Goal: Task Accomplishment & Management: Complete application form

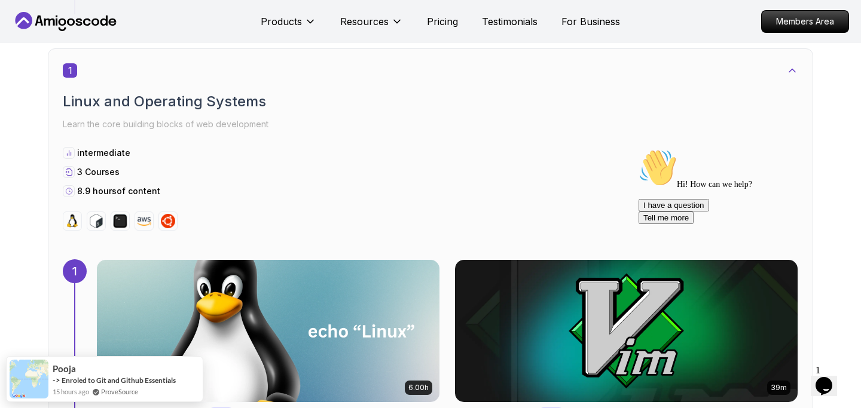
scroll to position [627, 0]
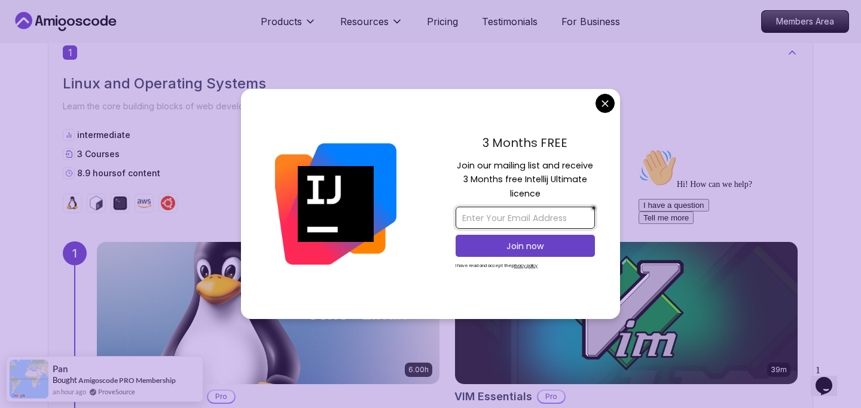
click at [529, 223] on input "email" at bounding box center [525, 218] width 139 height 22
type input "[EMAIL_ADDRESS][DOMAIN_NAME]"
click at [547, 252] on p "Join now" at bounding box center [525, 246] width 113 height 12
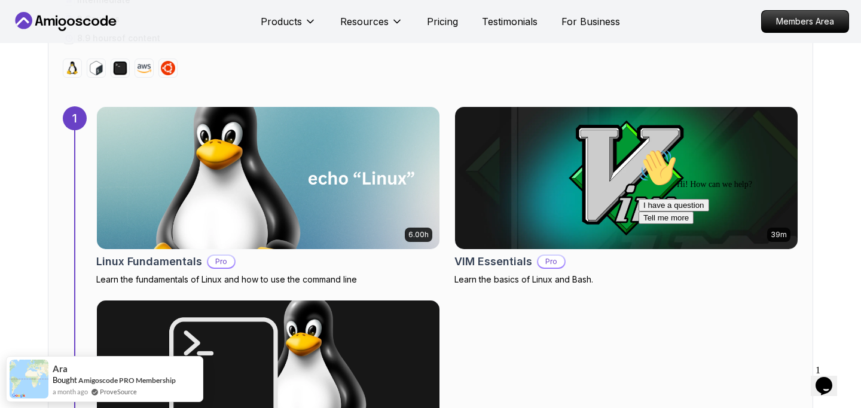
scroll to position [711, 0]
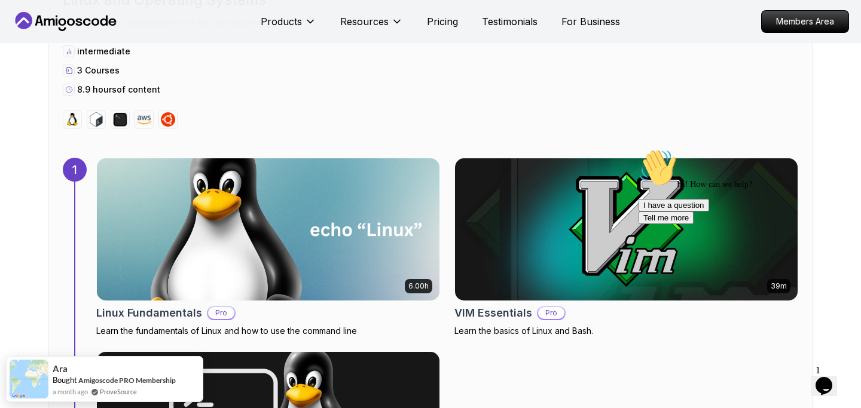
click at [369, 233] on img at bounding box center [268, 229] width 360 height 149
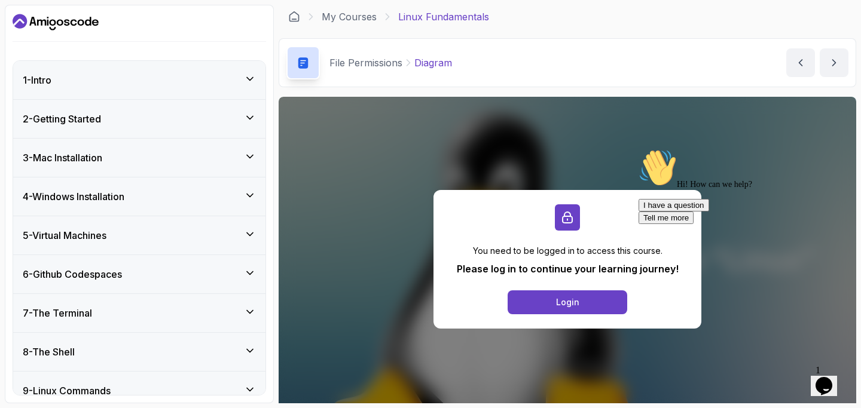
scroll to position [28, 0]
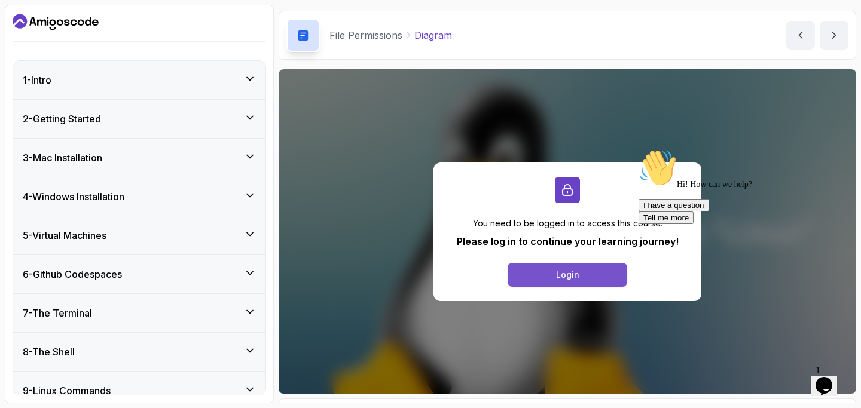
click at [546, 278] on button "Login" at bounding box center [568, 275] width 120 height 24
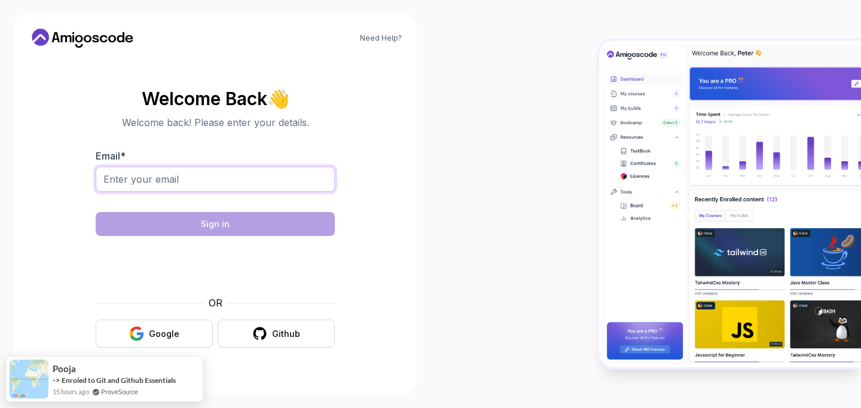
click at [246, 179] on input "Email *" at bounding box center [215, 179] width 239 height 25
type input "[EMAIL_ADDRESS][DOMAIN_NAME]"
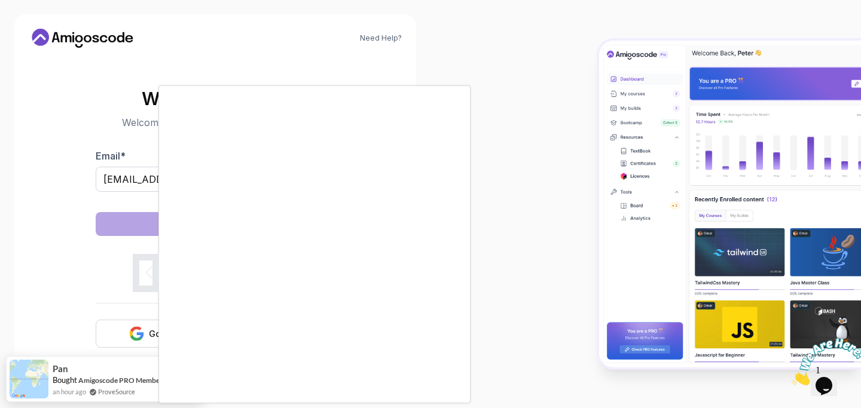
click at [604, 100] on body "Need Help? Welcome Back 👋 Welcome back! Please enter your details. Email * [EMA…" at bounding box center [430, 204] width 861 height 408
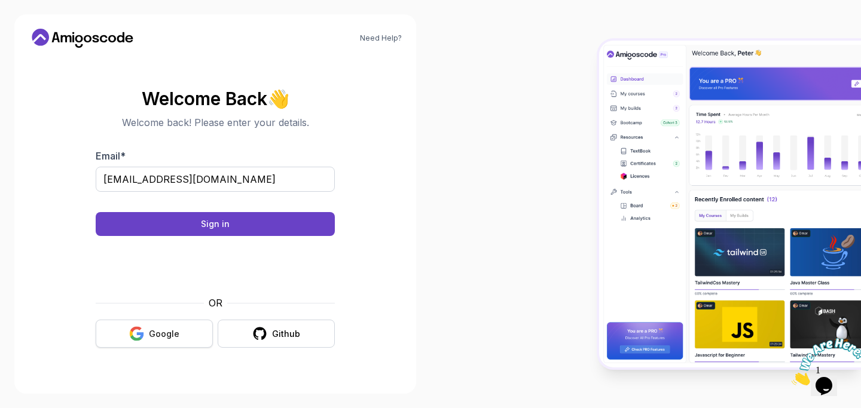
click at [158, 337] on div "Google" at bounding box center [164, 334] width 30 height 12
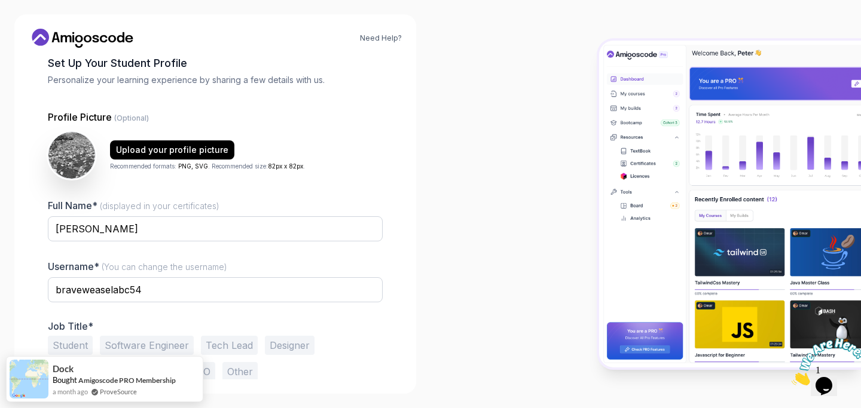
scroll to position [90, 0]
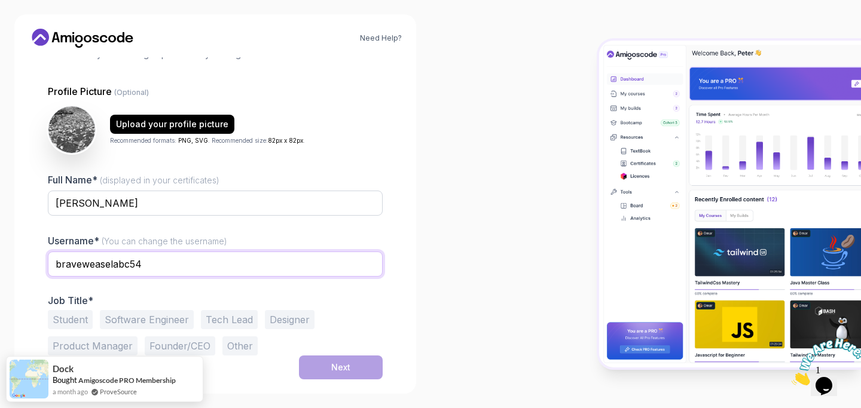
click at [186, 267] on input "braveweaselabc54" at bounding box center [215, 264] width 335 height 25
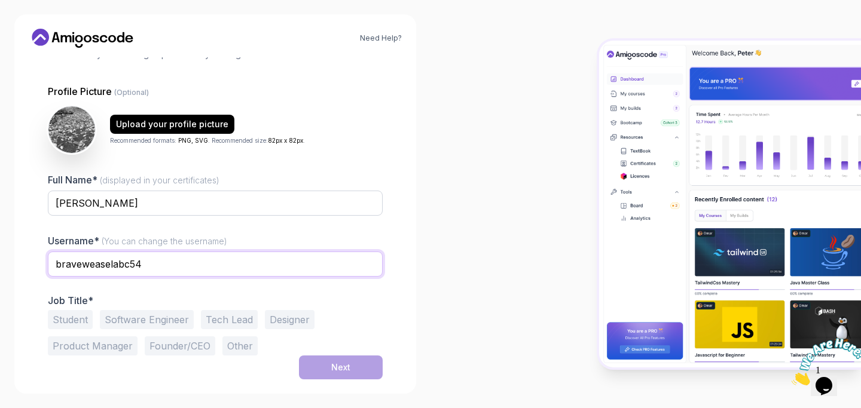
drag, startPoint x: 186, startPoint y: 265, endPoint x: 41, endPoint y: 261, distance: 144.8
click at [41, 261] on div "1 Set Up Your Profile 1 Set Up Your Profile 2 Let's Get to Know You Set Up Your…" at bounding box center [215, 128] width 373 height 322
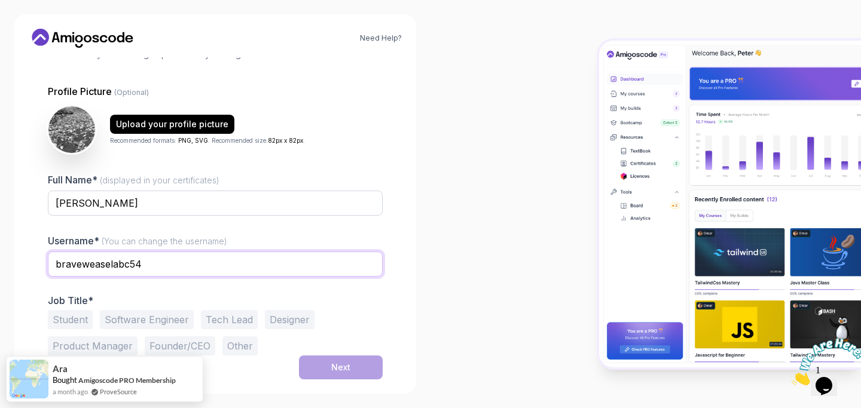
type input "G"
type input "SweGiorgosMathioudakis"
click at [178, 317] on button "Software Engineer" at bounding box center [147, 319] width 94 height 19
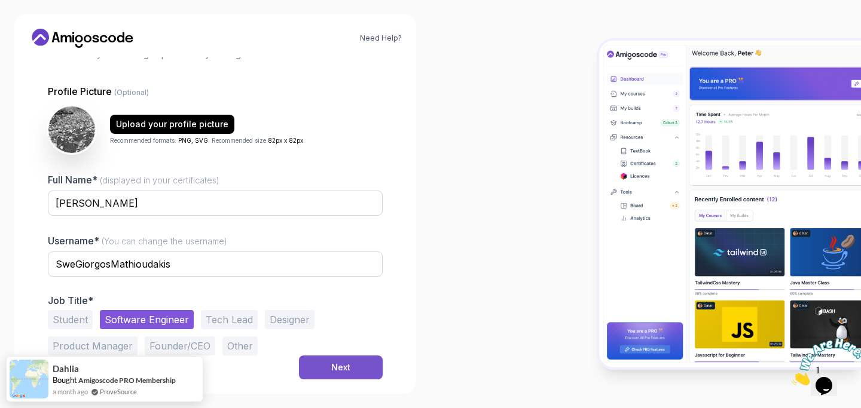
click at [340, 361] on button "Next" at bounding box center [341, 368] width 84 height 24
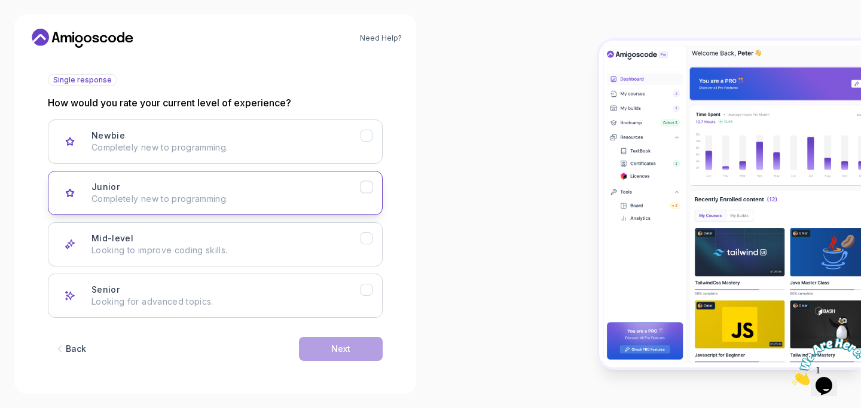
scroll to position [128, 0]
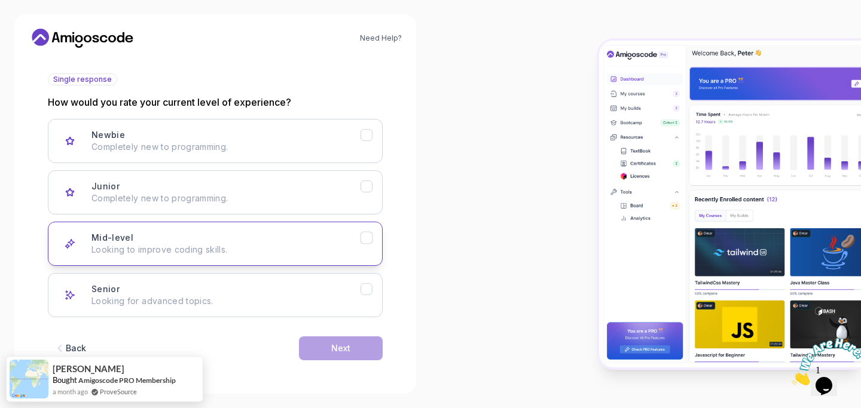
click at [295, 239] on div "Mid-level Looking to improve coding skills." at bounding box center [225, 244] width 269 height 24
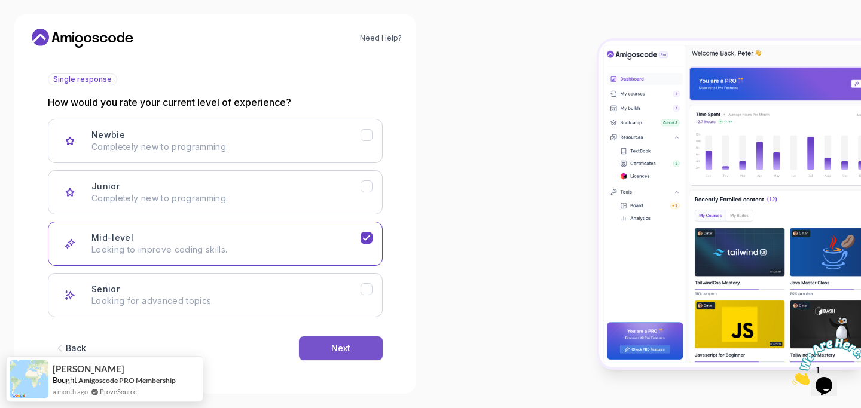
click at [336, 350] on div "Next" at bounding box center [340, 349] width 19 height 12
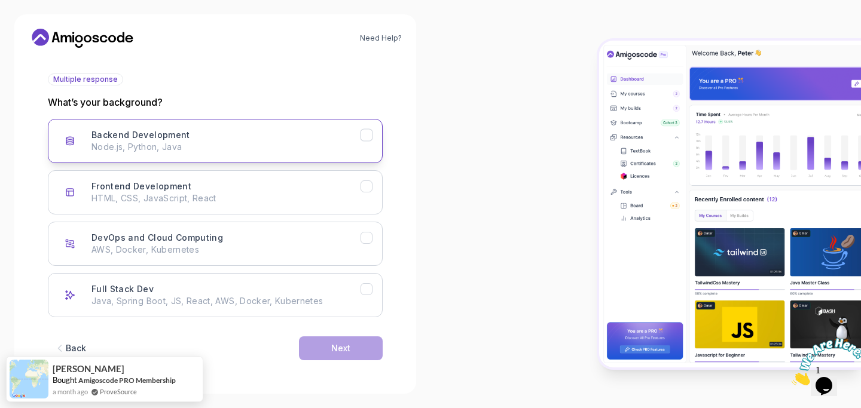
click at [282, 143] on p "Node.js, Python, Java" at bounding box center [225, 147] width 269 height 12
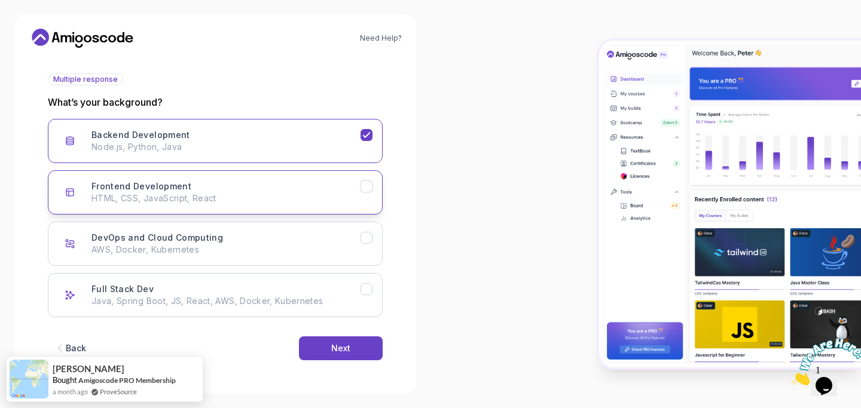
click at [252, 199] on p "HTML, CSS, JavaScript, React" at bounding box center [225, 199] width 269 height 12
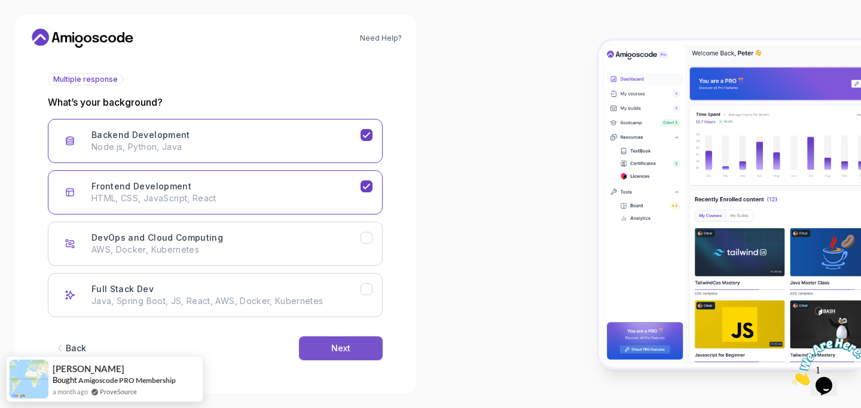
click at [338, 350] on div "Next" at bounding box center [340, 349] width 19 height 12
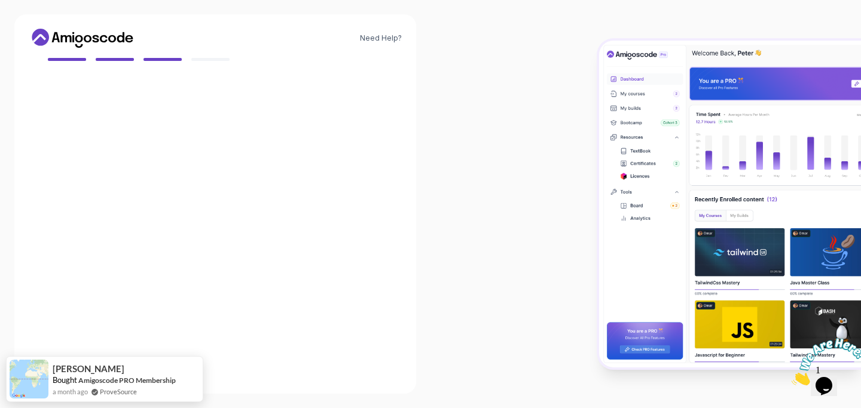
scroll to position [114, 0]
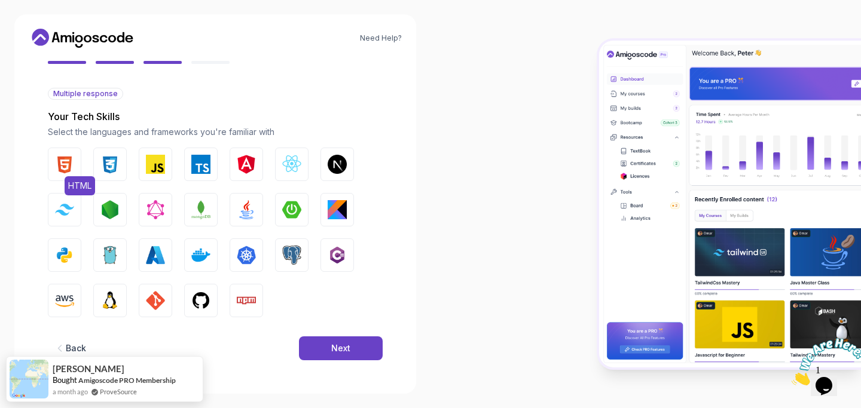
click at [63, 157] on img "button" at bounding box center [64, 164] width 19 height 19
click at [114, 157] on img "button" at bounding box center [109, 164] width 19 height 19
click at [148, 160] on img "button" at bounding box center [155, 164] width 19 height 19
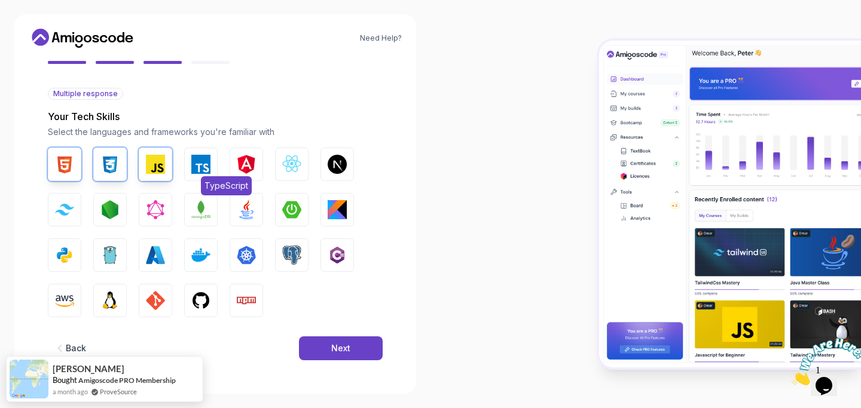
click at [194, 157] on img "button" at bounding box center [200, 164] width 19 height 19
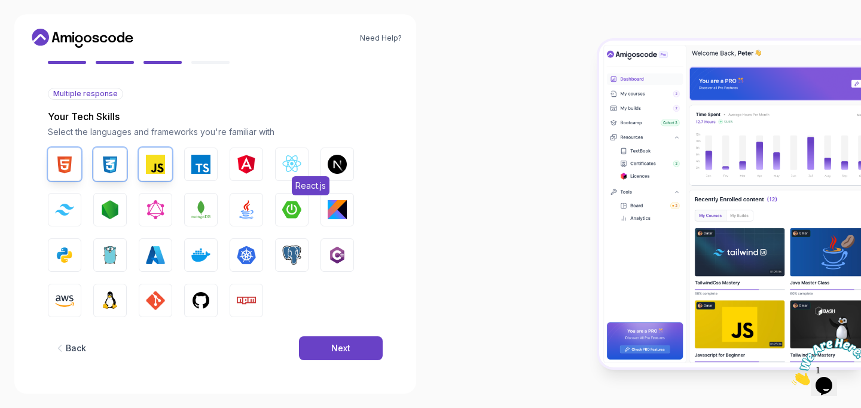
click at [291, 161] on img "button" at bounding box center [291, 164] width 19 height 19
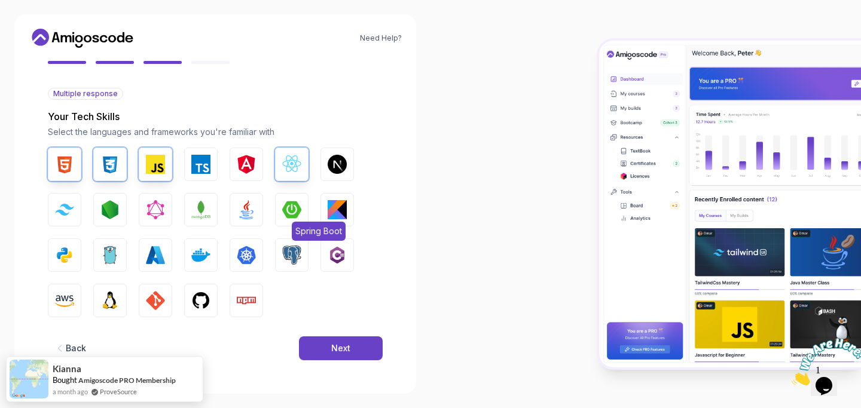
click at [292, 201] on img "button" at bounding box center [291, 209] width 19 height 19
click at [251, 202] on img "button" at bounding box center [246, 209] width 19 height 19
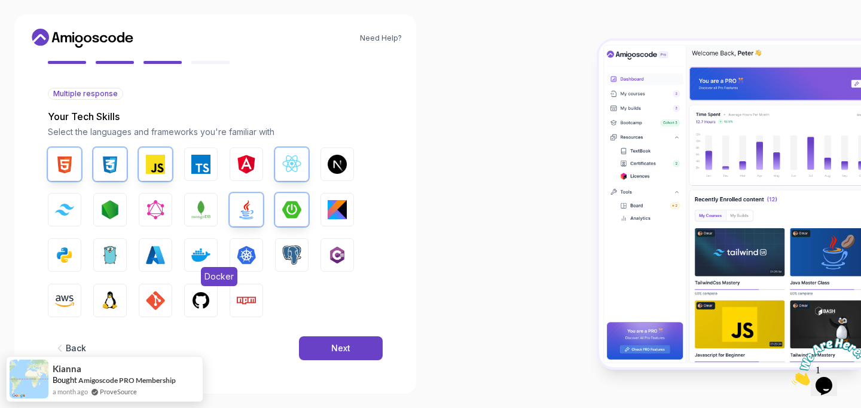
click at [194, 248] on img "button" at bounding box center [200, 255] width 19 height 19
click at [289, 264] on img "button" at bounding box center [291, 255] width 19 height 19
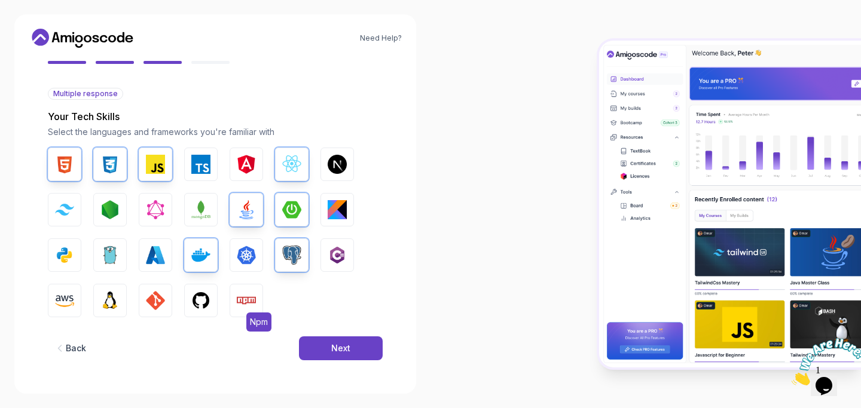
click at [248, 296] on img "button" at bounding box center [246, 300] width 19 height 19
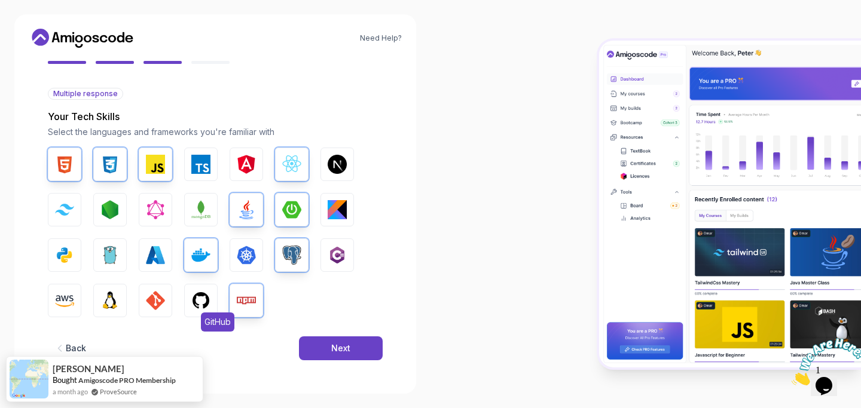
click at [194, 300] on img "button" at bounding box center [200, 300] width 19 height 19
click at [68, 296] on img "button" at bounding box center [64, 300] width 19 height 19
click at [332, 352] on div "Next" at bounding box center [340, 349] width 19 height 12
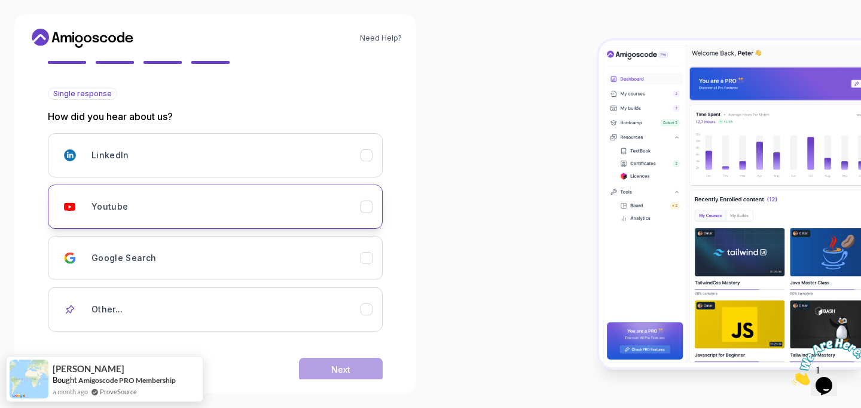
click at [230, 209] on div "Youtube" at bounding box center [225, 207] width 269 height 24
click at [345, 370] on div "Next" at bounding box center [340, 370] width 19 height 12
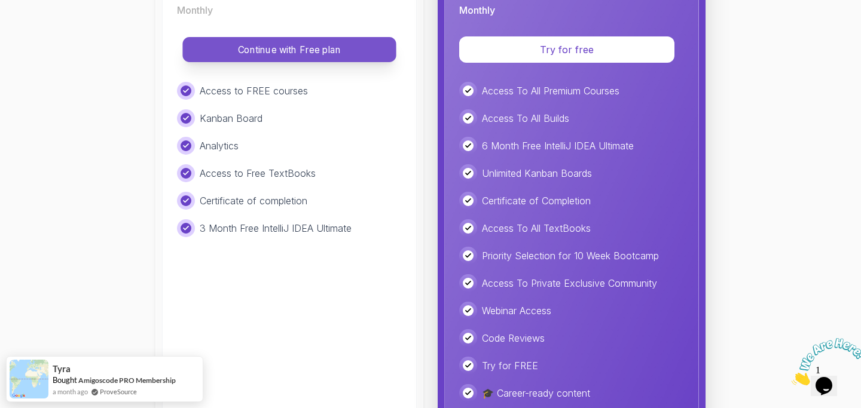
scroll to position [271, 0]
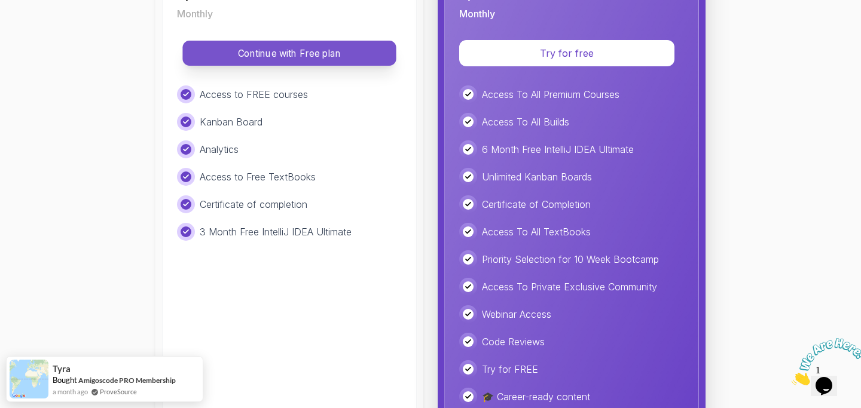
click at [317, 55] on p "Continue with Free plan" at bounding box center [289, 54] width 187 height 14
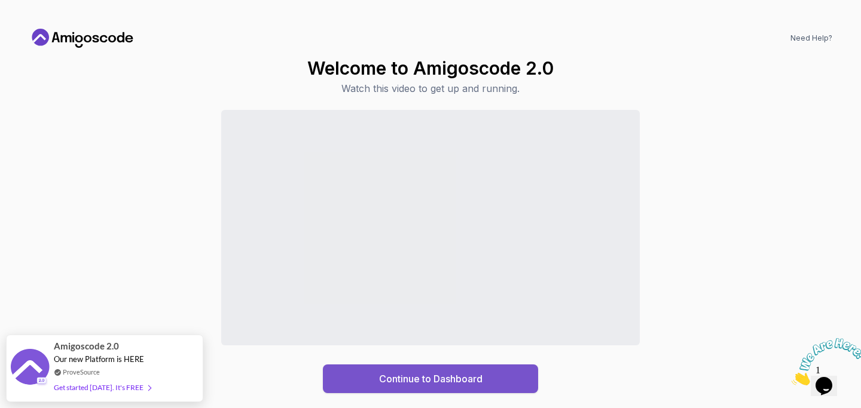
click at [487, 377] on button "Continue to Dashboard" at bounding box center [430, 379] width 215 height 29
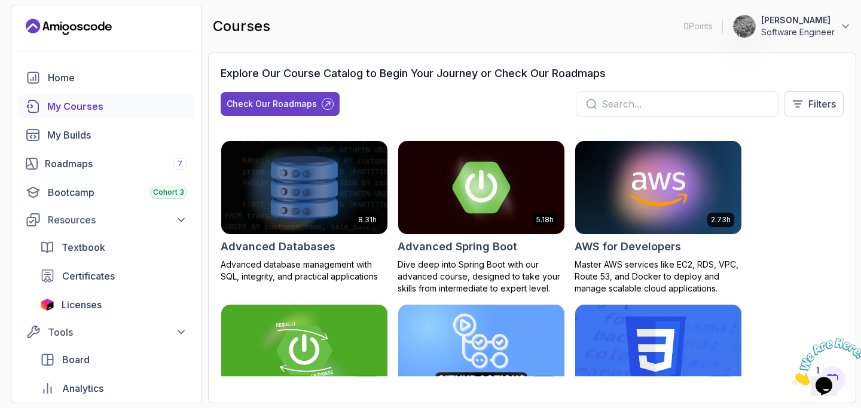
click at [487, 191] on img at bounding box center [481, 187] width 175 height 97
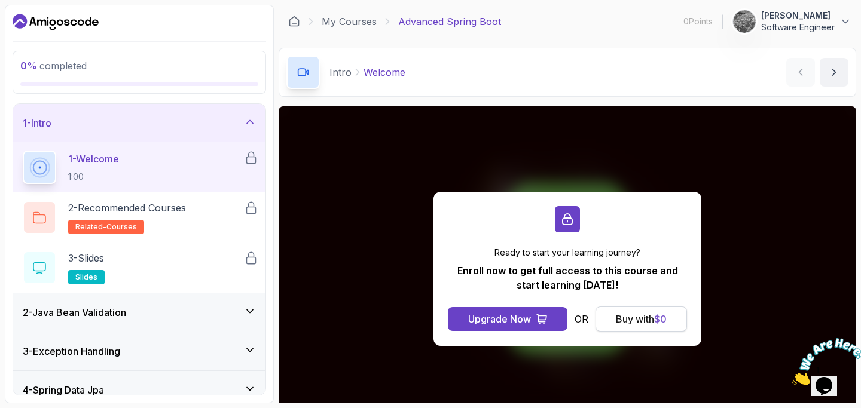
click at [632, 319] on div "Buy with $ 0" at bounding box center [641, 319] width 51 height 14
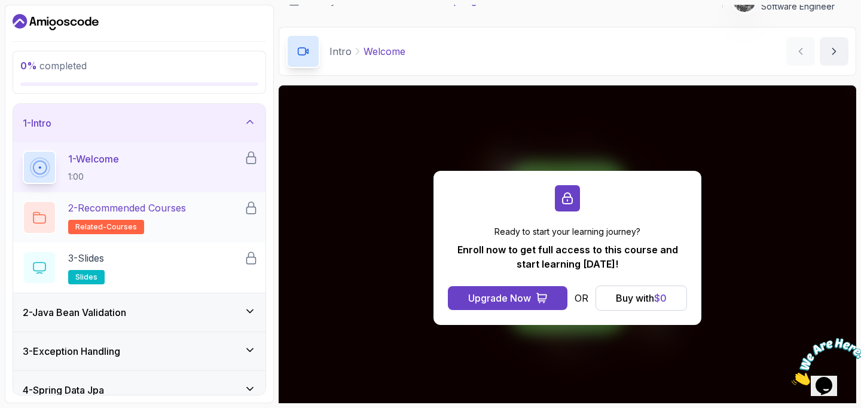
click at [186, 213] on p "2 - Recommended Courses" at bounding box center [127, 208] width 118 height 14
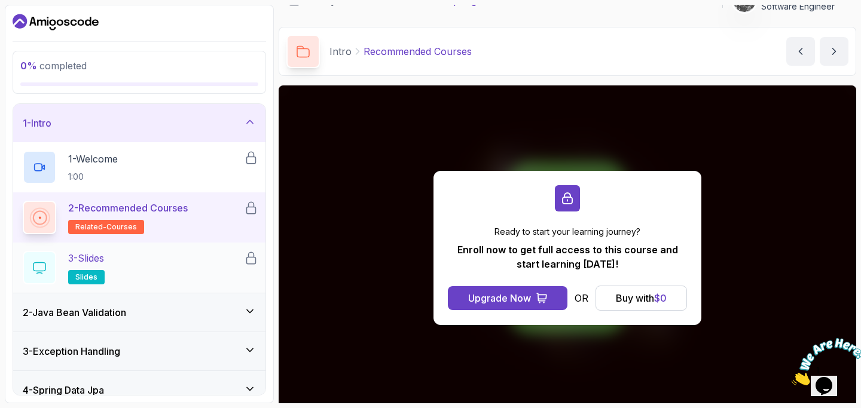
click at [176, 269] on div "3 - Slides slides" at bounding box center [133, 267] width 221 height 33
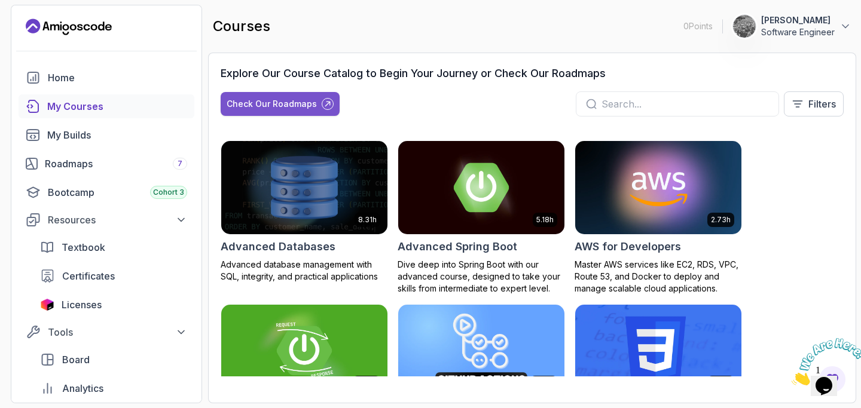
click at [309, 102] on div "Check Our Roadmaps" at bounding box center [272, 104] width 90 height 12
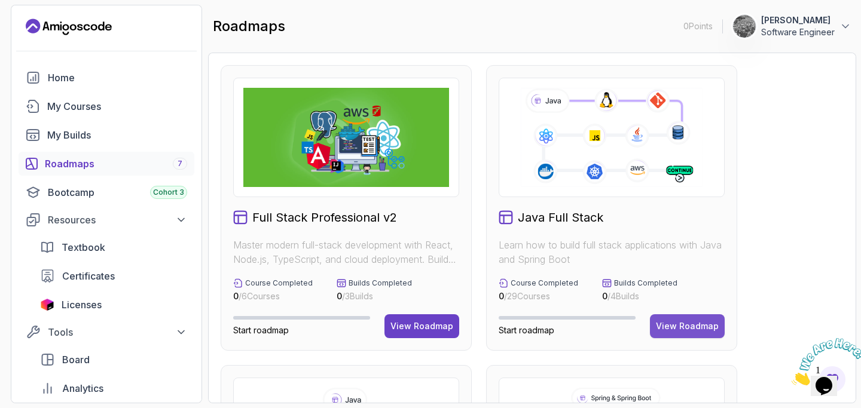
click at [706, 324] on div "View Roadmap" at bounding box center [687, 326] width 63 height 12
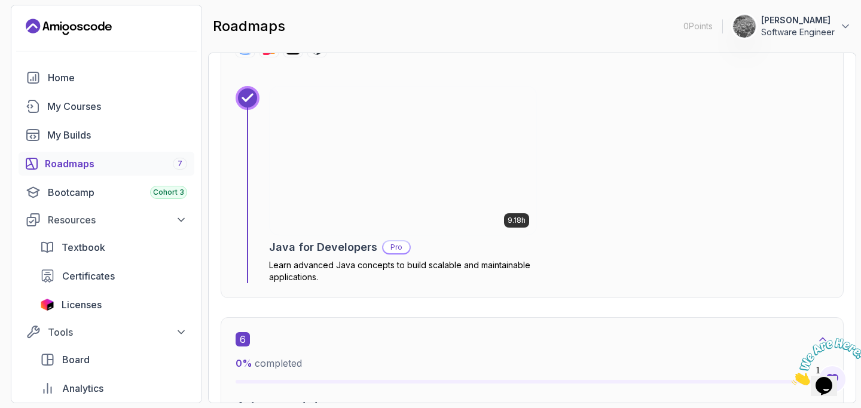
scroll to position [2675, 0]
